Goal: Browse casually

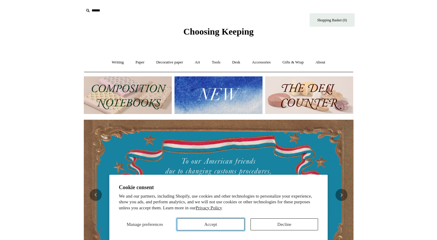
click at [228, 222] on button "Accept" at bounding box center [211, 224] width 68 height 12
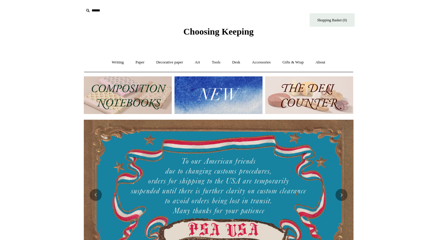
click at [210, 96] on img at bounding box center [218, 95] width 88 height 38
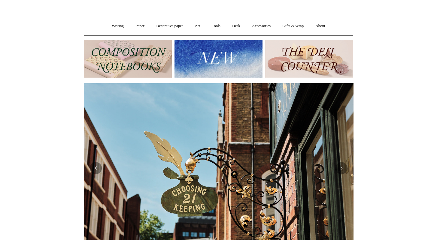
scroll to position [60, 0]
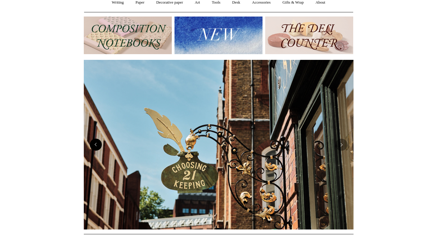
click at [96, 145] on button "Previous" at bounding box center [96, 144] width 12 height 12
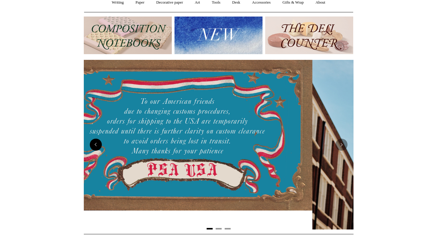
scroll to position [0, 0]
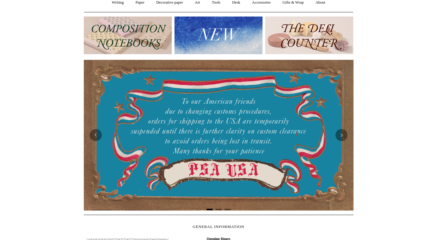
click at [210, 29] on img at bounding box center [218, 36] width 88 height 38
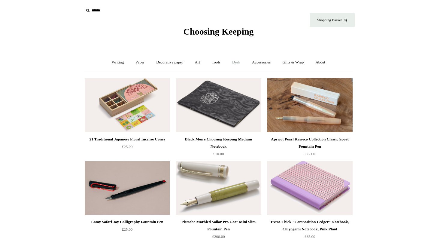
click at [236, 59] on link "Desk +" at bounding box center [236, 62] width 19 height 16
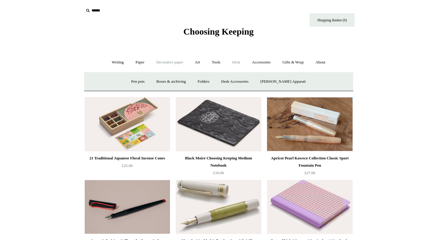
click at [153, 64] on link "Decorative paper +" at bounding box center [170, 62] width 38 height 16
click at [139, 65] on link "Paper +" at bounding box center [140, 62] width 20 height 16
click at [108, 65] on link "Writing +" at bounding box center [117, 62] width 23 height 16
click at [113, 79] on link "Pens by brand +" at bounding box center [111, 82] width 33 height 16
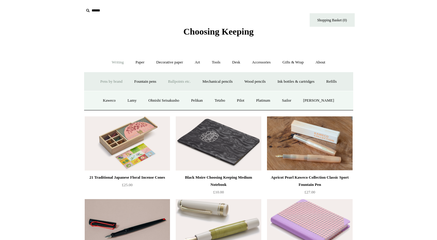
click at [178, 78] on link "Ballpoints etc. +" at bounding box center [179, 82] width 33 height 16
click at [141, 99] on link "All" at bounding box center [147, 100] width 16 height 16
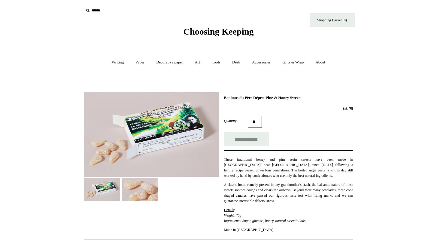
click at [183, 118] on img at bounding box center [151, 134] width 135 height 84
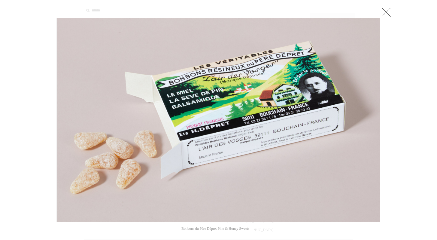
click at [388, 13] on link at bounding box center [386, 12] width 12 height 12
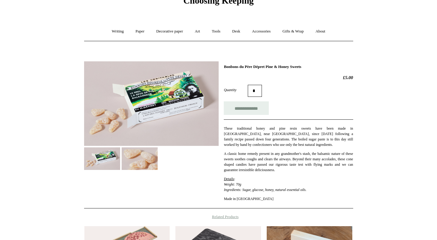
scroll to position [56, 0]
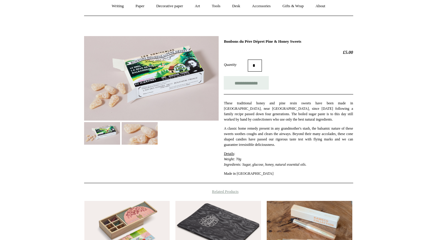
click at [150, 134] on img at bounding box center [140, 133] width 36 height 23
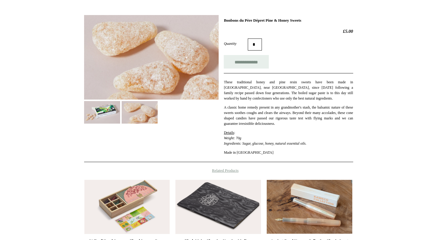
scroll to position [0, 0]
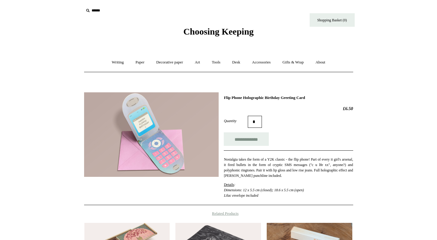
click at [150, 125] on img at bounding box center [151, 134] width 135 height 84
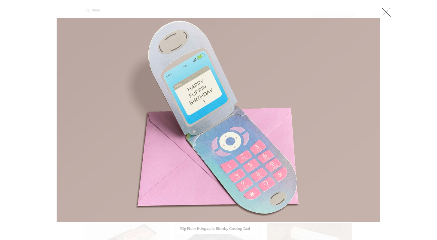
click at [386, 12] on link at bounding box center [386, 12] width 12 height 12
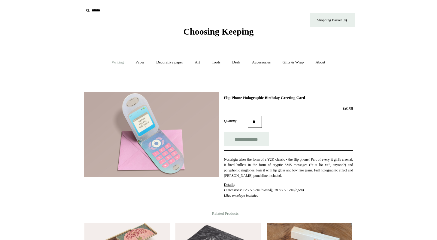
click at [113, 62] on link "Writing +" at bounding box center [117, 62] width 23 height 16
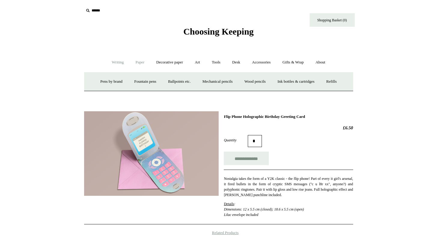
click at [130, 61] on link "Paper +" at bounding box center [140, 62] width 20 height 16
click at [250, 82] on link "Greeting cards +" at bounding box center [243, 82] width 34 height 16
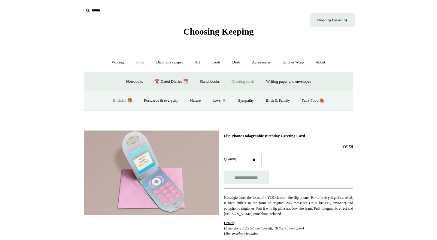
click at [120, 101] on link "Birthday 🎁" at bounding box center [122, 100] width 30 height 16
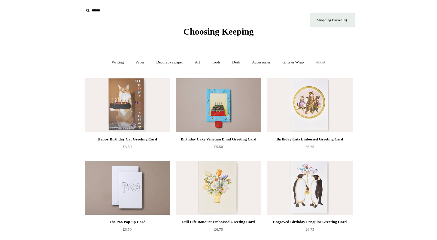
click at [323, 63] on link "About +" at bounding box center [320, 62] width 21 height 16
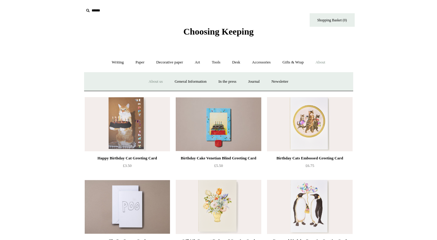
click at [162, 82] on link "About us" at bounding box center [155, 82] width 25 height 16
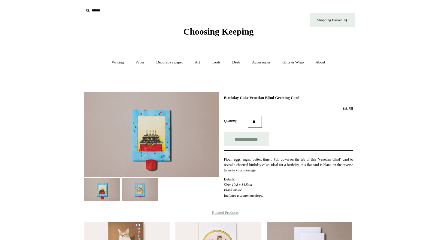
click at [152, 153] on img at bounding box center [151, 134] width 135 height 84
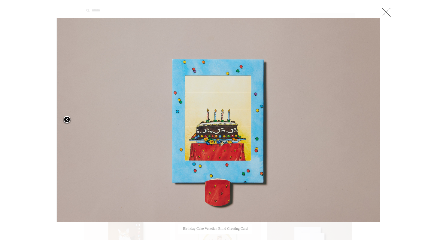
click at [68, 118] on span at bounding box center [66, 119] width 9 height 9
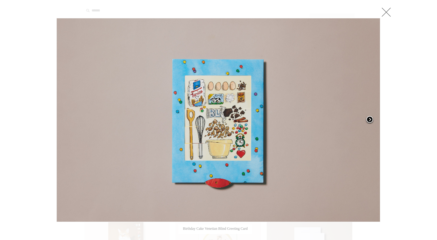
click at [370, 116] on span at bounding box center [369, 119] width 9 height 9
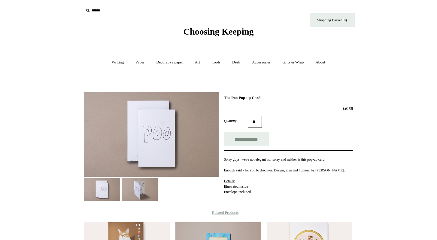
click at [141, 150] on img at bounding box center [151, 134] width 135 height 84
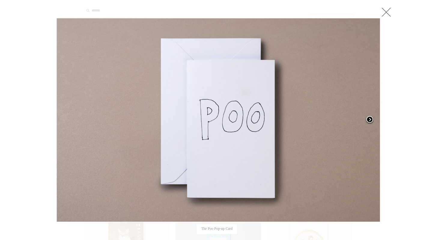
click at [368, 115] on link at bounding box center [323, 120] width 113 height 204
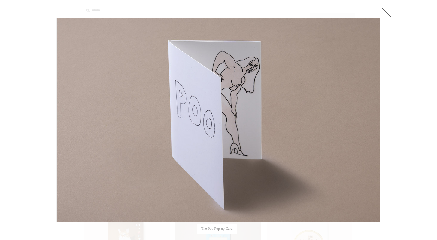
click at [387, 11] on link at bounding box center [386, 12] width 12 height 12
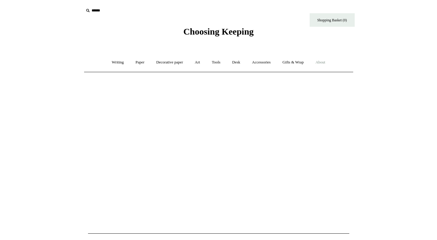
click at [323, 62] on link "About +" at bounding box center [320, 62] width 21 height 16
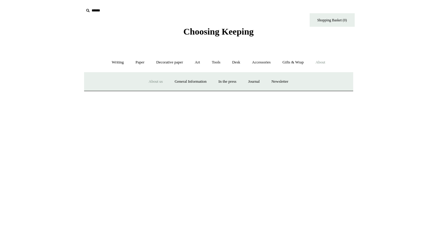
click at [147, 80] on link "About us" at bounding box center [155, 82] width 25 height 16
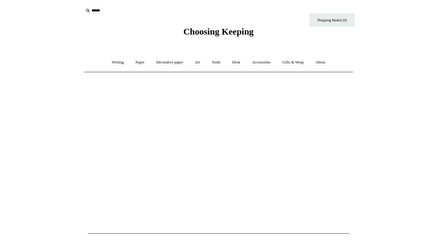
drag, startPoint x: 115, startPoint y: 99, endPoint x: 206, endPoint y: 138, distance: 98.4
click at [206, 138] on div at bounding box center [218, 152] width 261 height 150
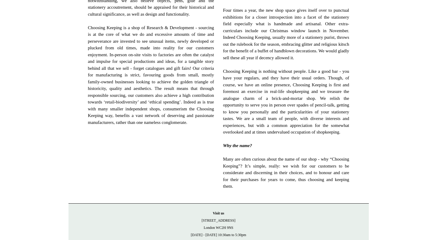
scroll to position [390, 0]
